Goal: Check status: Check status

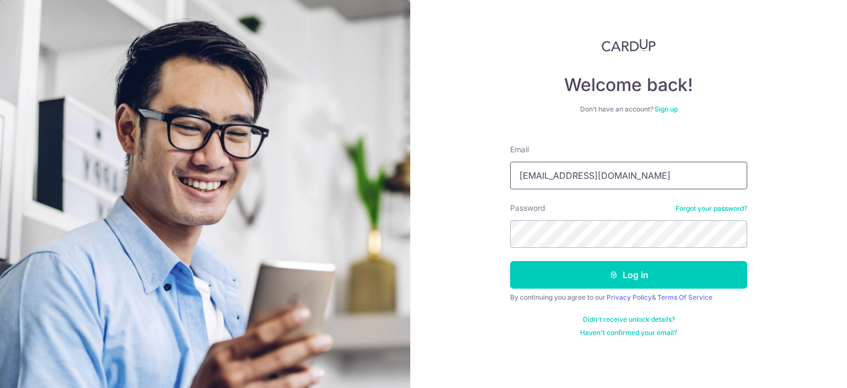
type input "[EMAIL_ADDRESS][DOMAIN_NAME]"
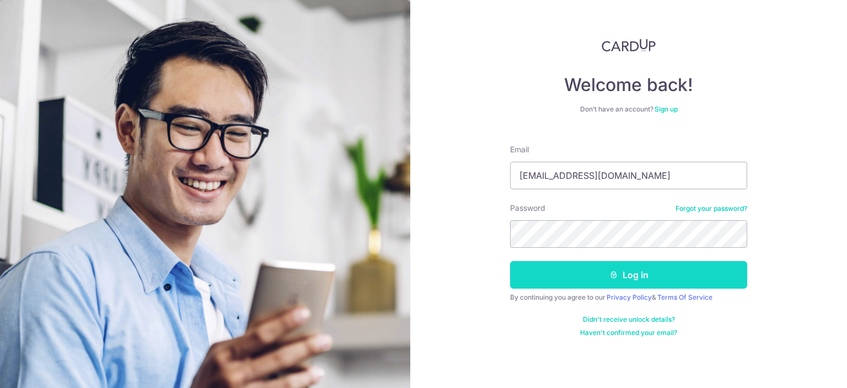
click at [584, 271] on button "Log in" at bounding box center [628, 275] width 237 height 28
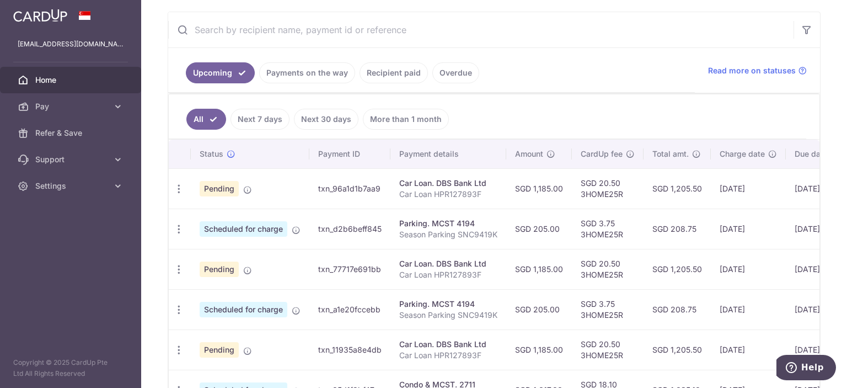
scroll to position [221, 0]
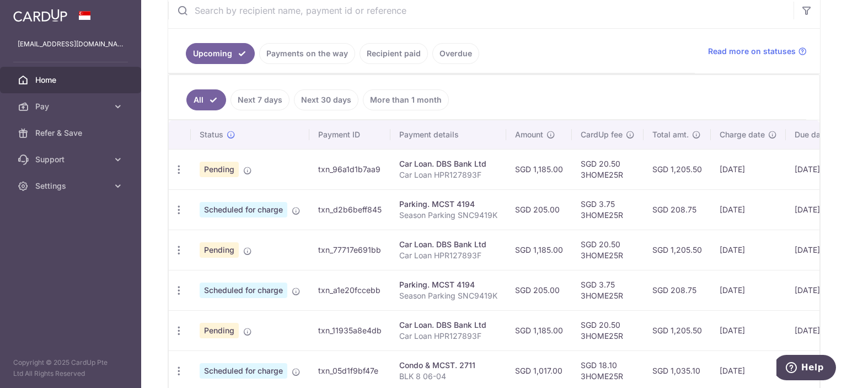
click at [399, 50] on link "Recipient paid" at bounding box center [394, 53] width 68 height 21
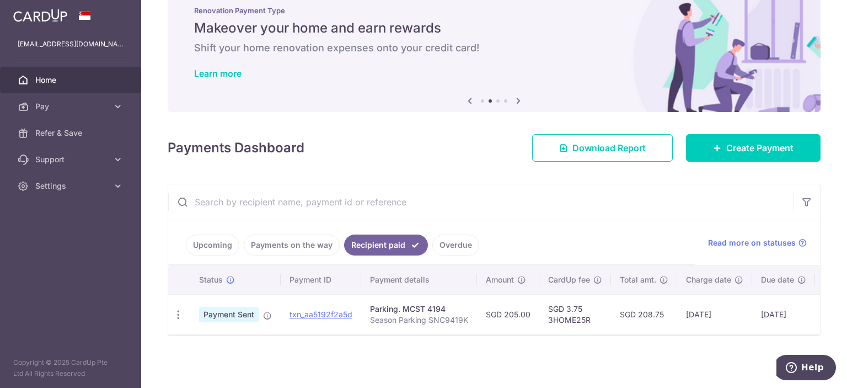
scroll to position [34, 0]
click at [307, 240] on link "Payments on the way" at bounding box center [292, 244] width 96 height 21
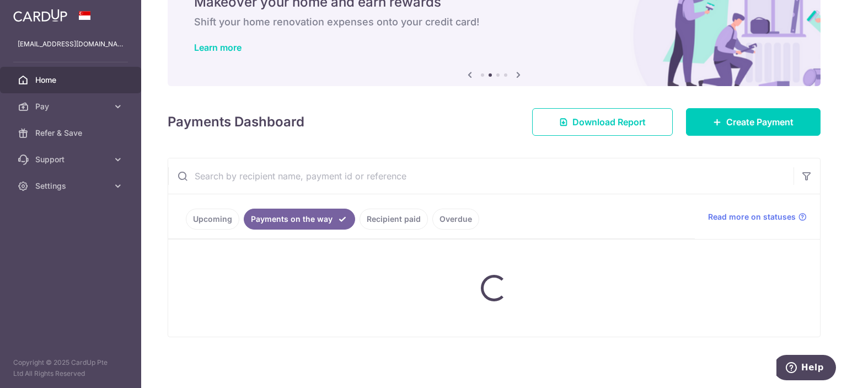
scroll to position [74, 0]
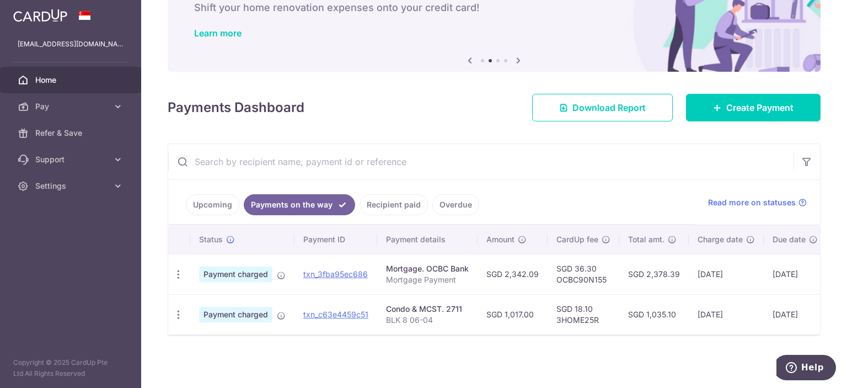
click at [223, 204] on link "Upcoming" at bounding box center [212, 204] width 53 height 21
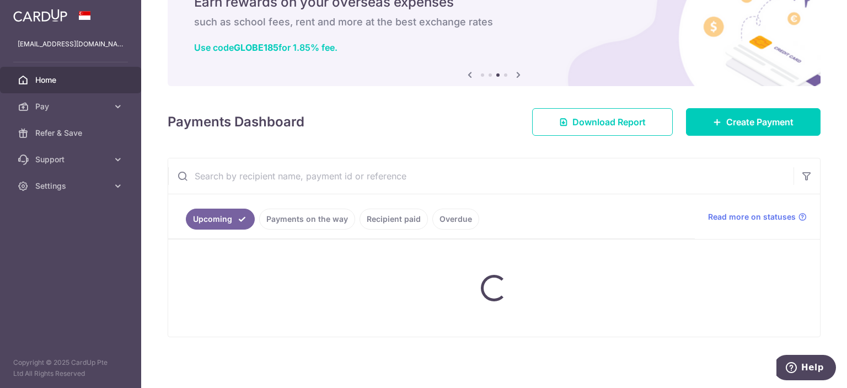
scroll to position [221, 0]
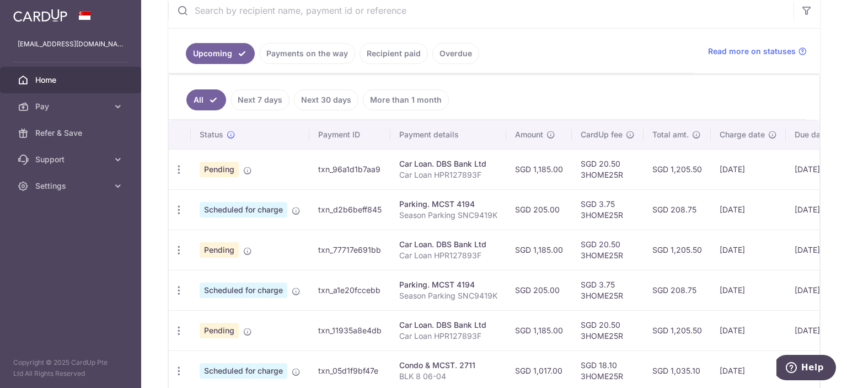
click at [400, 45] on link "Recipient paid" at bounding box center [394, 53] width 68 height 21
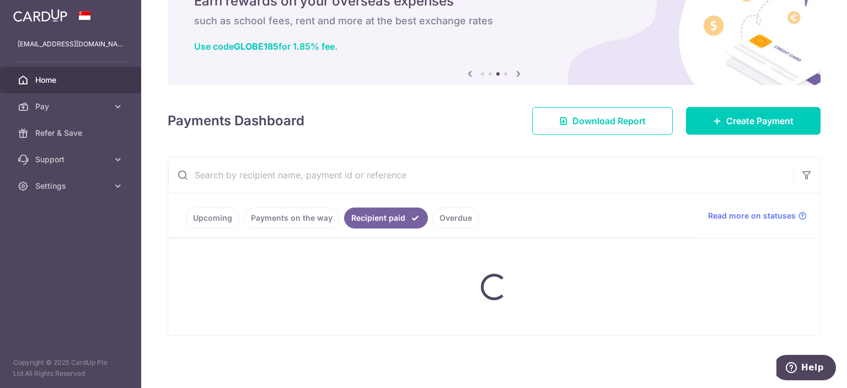
scroll to position [34, 0]
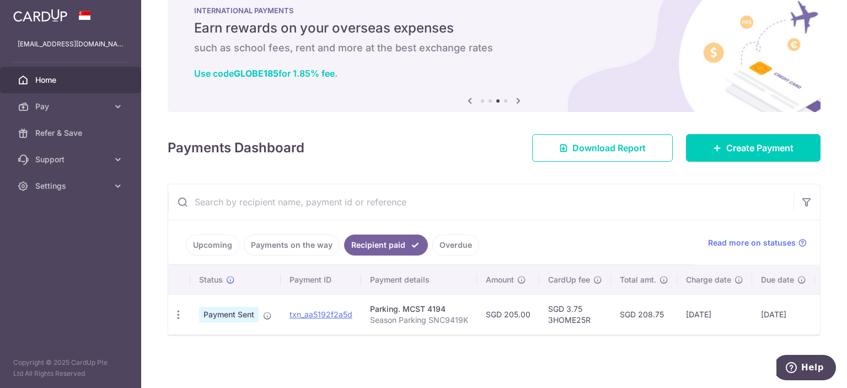
click at [219, 238] on link "Upcoming" at bounding box center [212, 244] width 53 height 21
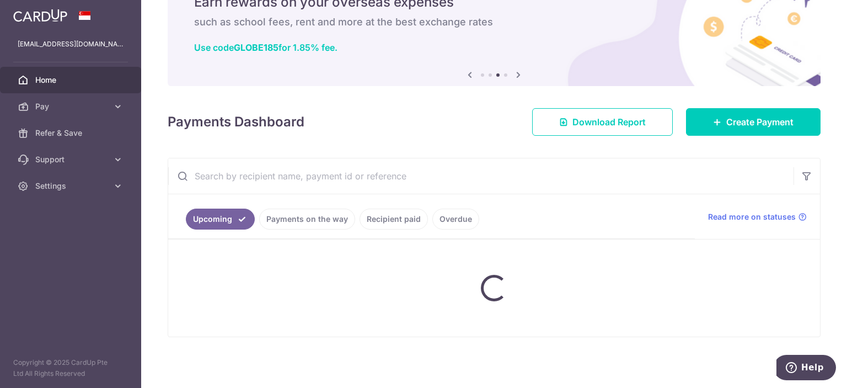
scroll to position [221, 0]
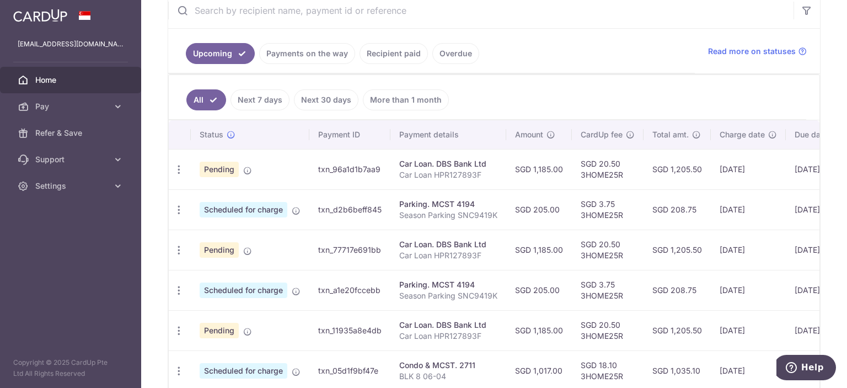
click at [315, 53] on link "Payments on the way" at bounding box center [307, 53] width 96 height 21
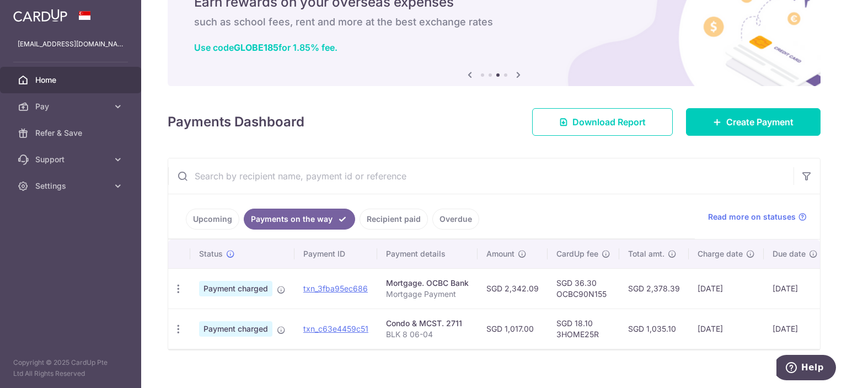
scroll to position [74, 0]
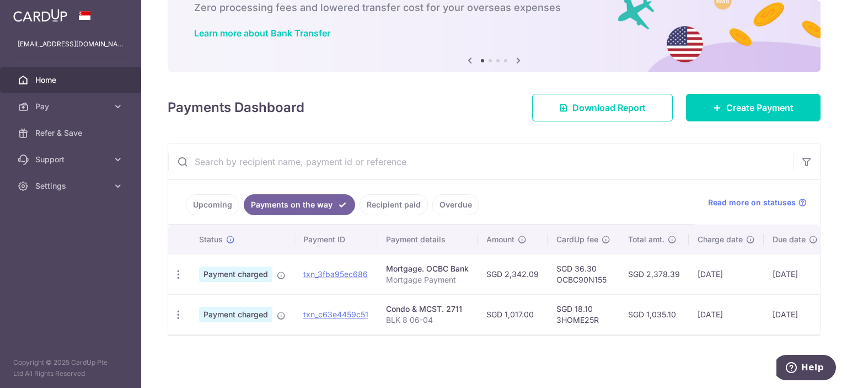
click at [209, 204] on link "Upcoming" at bounding box center [212, 204] width 53 height 21
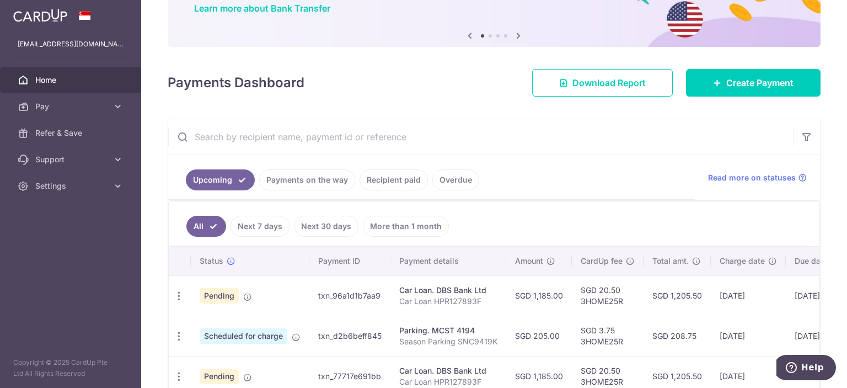
scroll to position [0, 0]
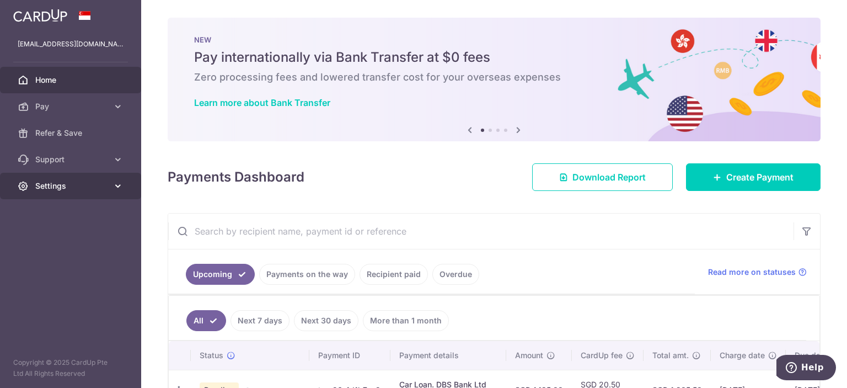
click at [93, 188] on span "Settings" at bounding box center [71, 185] width 73 height 11
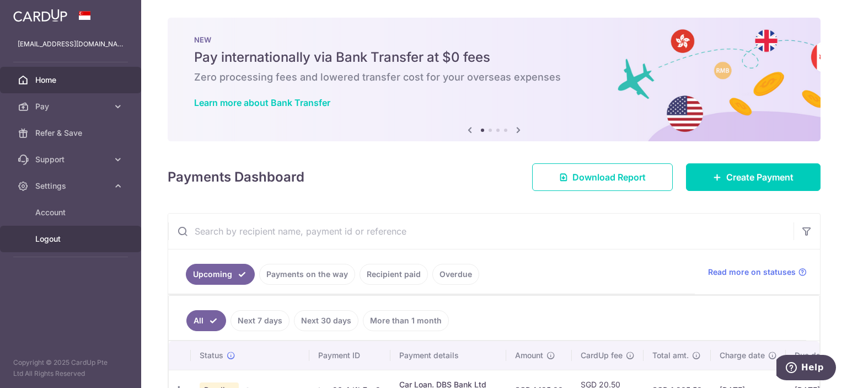
click at [49, 239] on span "Logout" at bounding box center [71, 238] width 73 height 11
